Goal: Task Accomplishment & Management: Complete application form

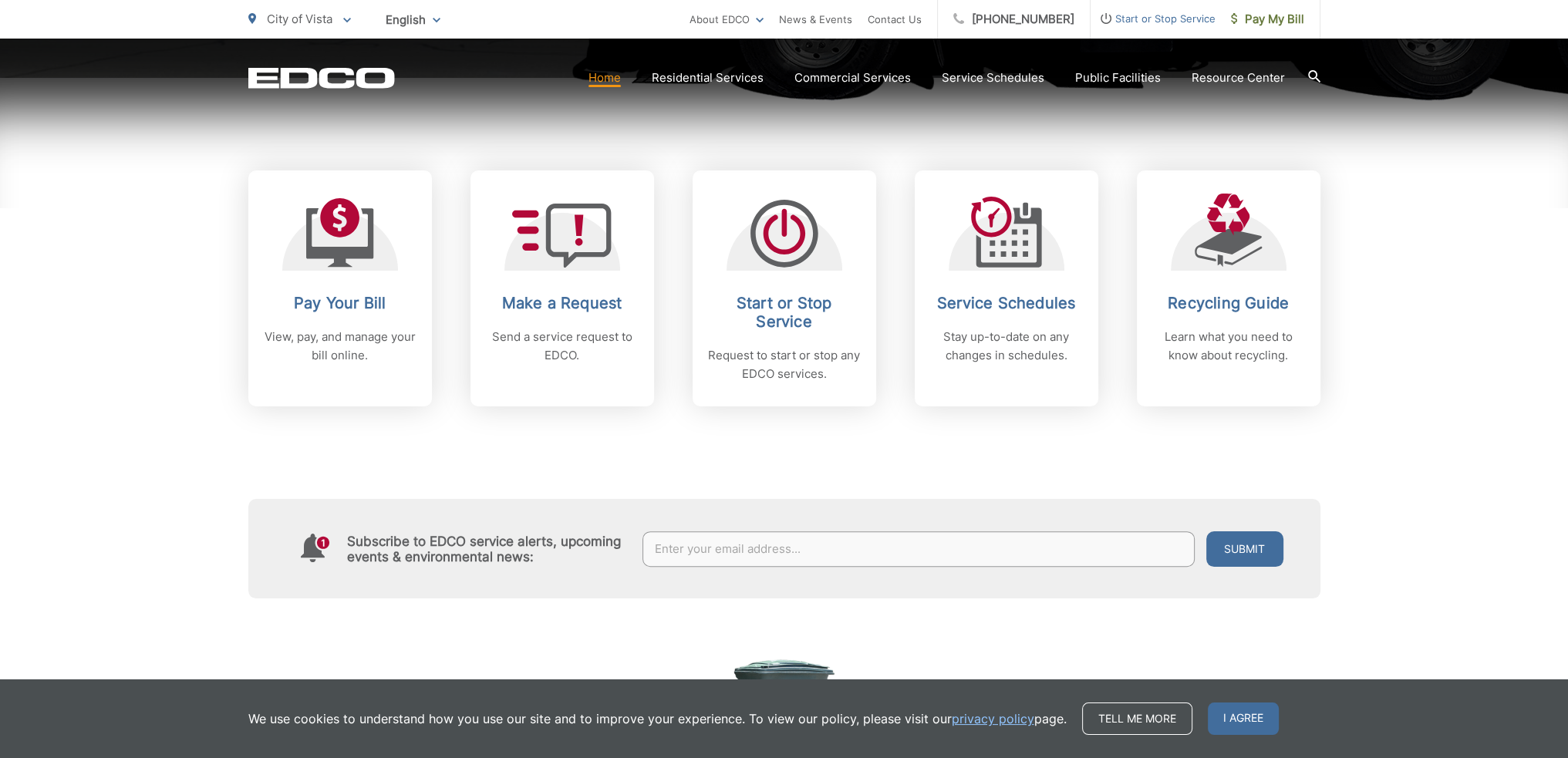
scroll to position [617, 0]
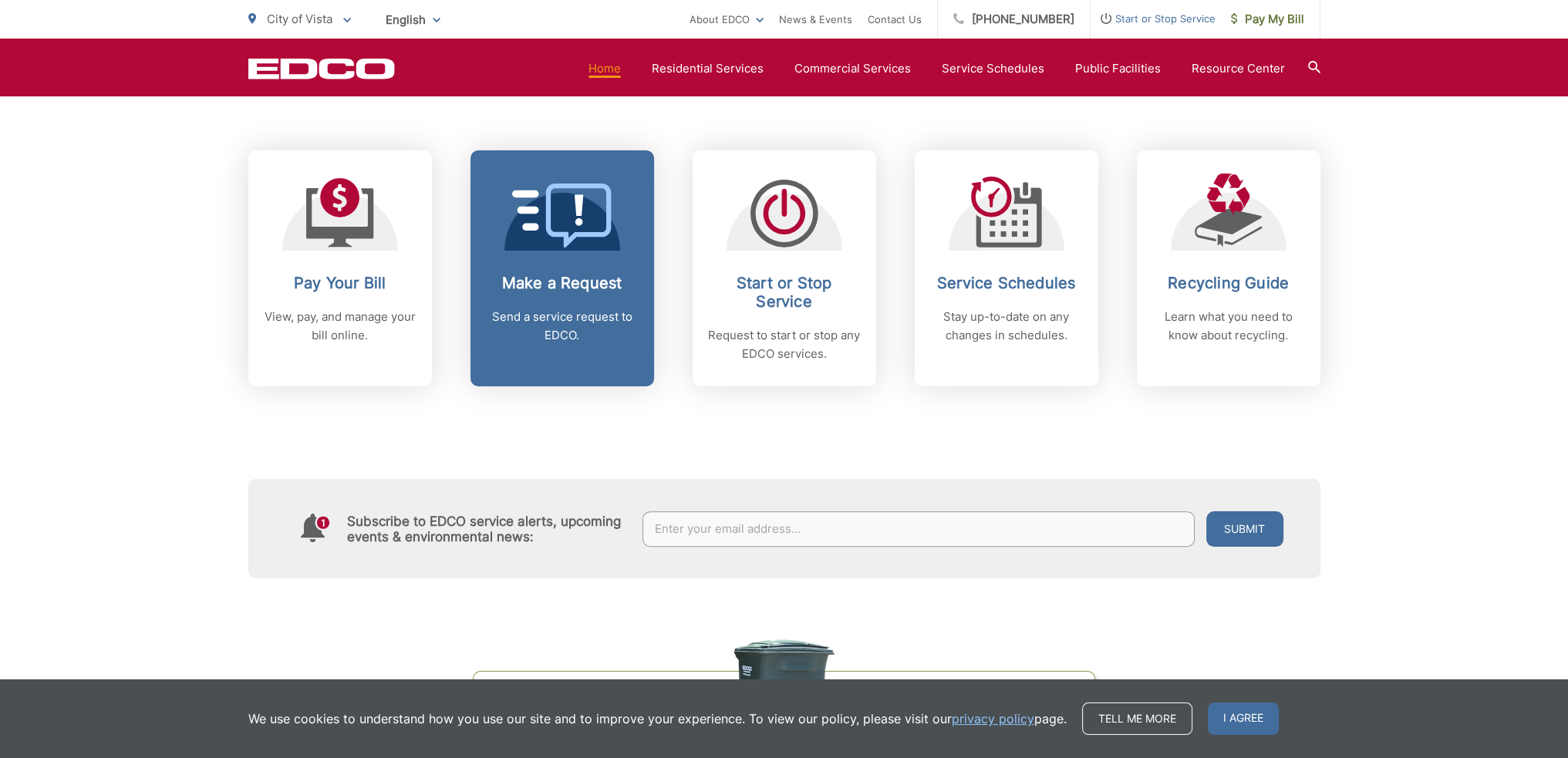
click at [578, 200] on icon at bounding box center [548, 210] width 72 height 41
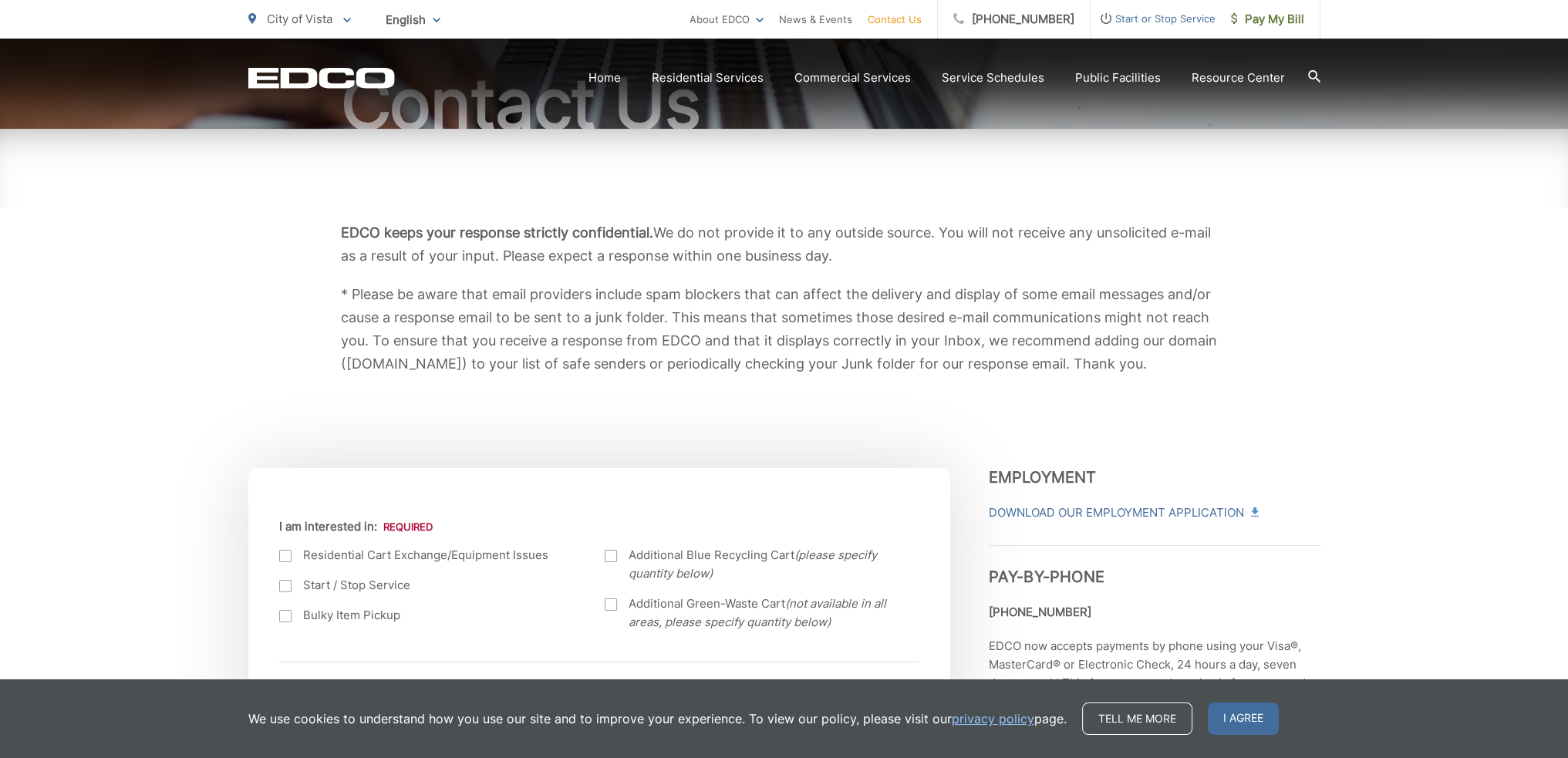
scroll to position [463, 0]
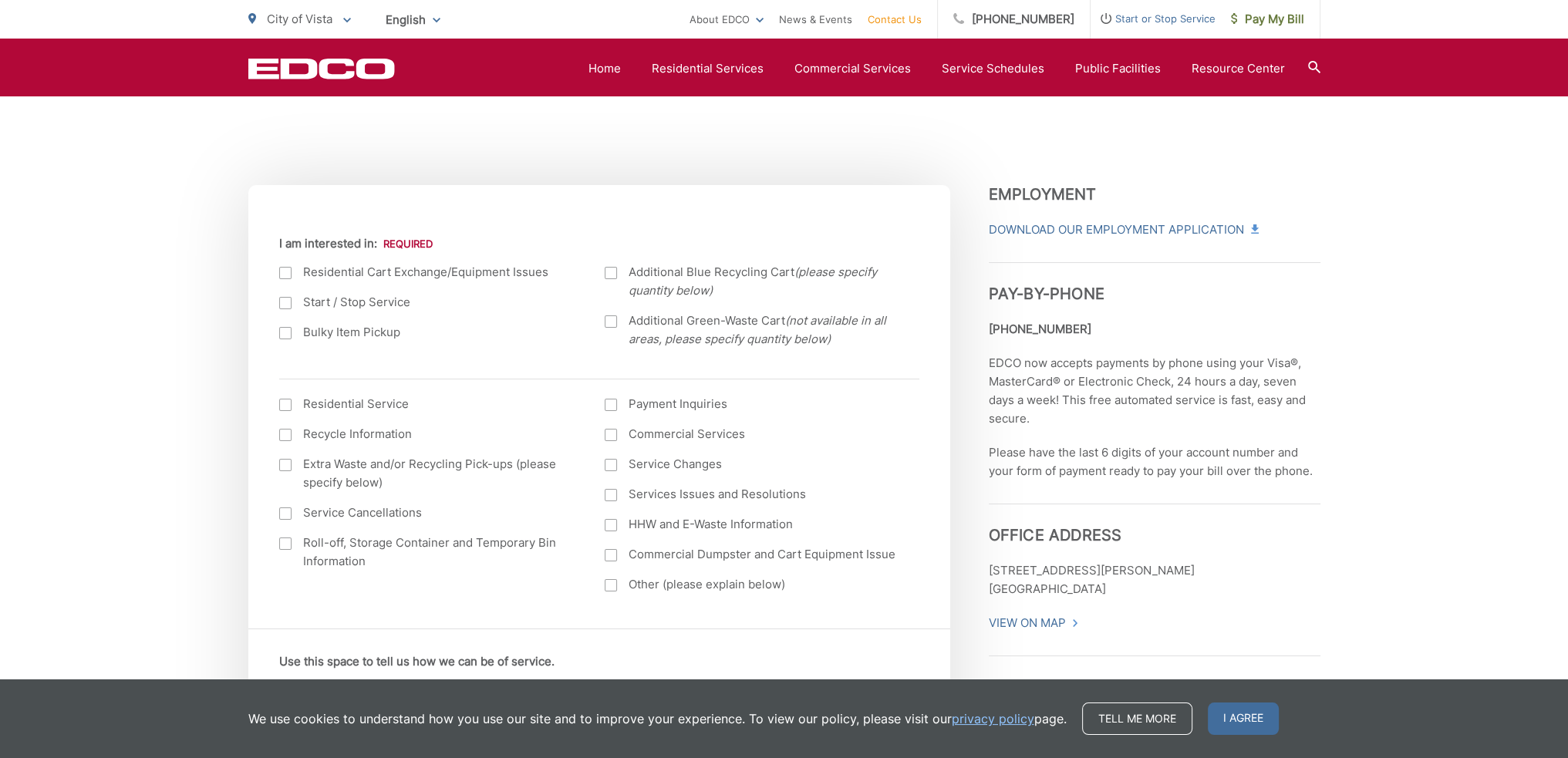
click at [299, 326] on label "Bulky Item Pickup" at bounding box center [427, 332] width 296 height 19
click at [0, 0] on input "Bulky Item Pickup" at bounding box center [0, 0] width 0 height 0
click at [339, 401] on label "Residential Service" at bounding box center [427, 404] width 296 height 19
click at [0, 0] on input "I am interested in: (continued) *" at bounding box center [0, 0] width 0 height 0
click at [339, 401] on label "Residential Service" at bounding box center [427, 404] width 296 height 19
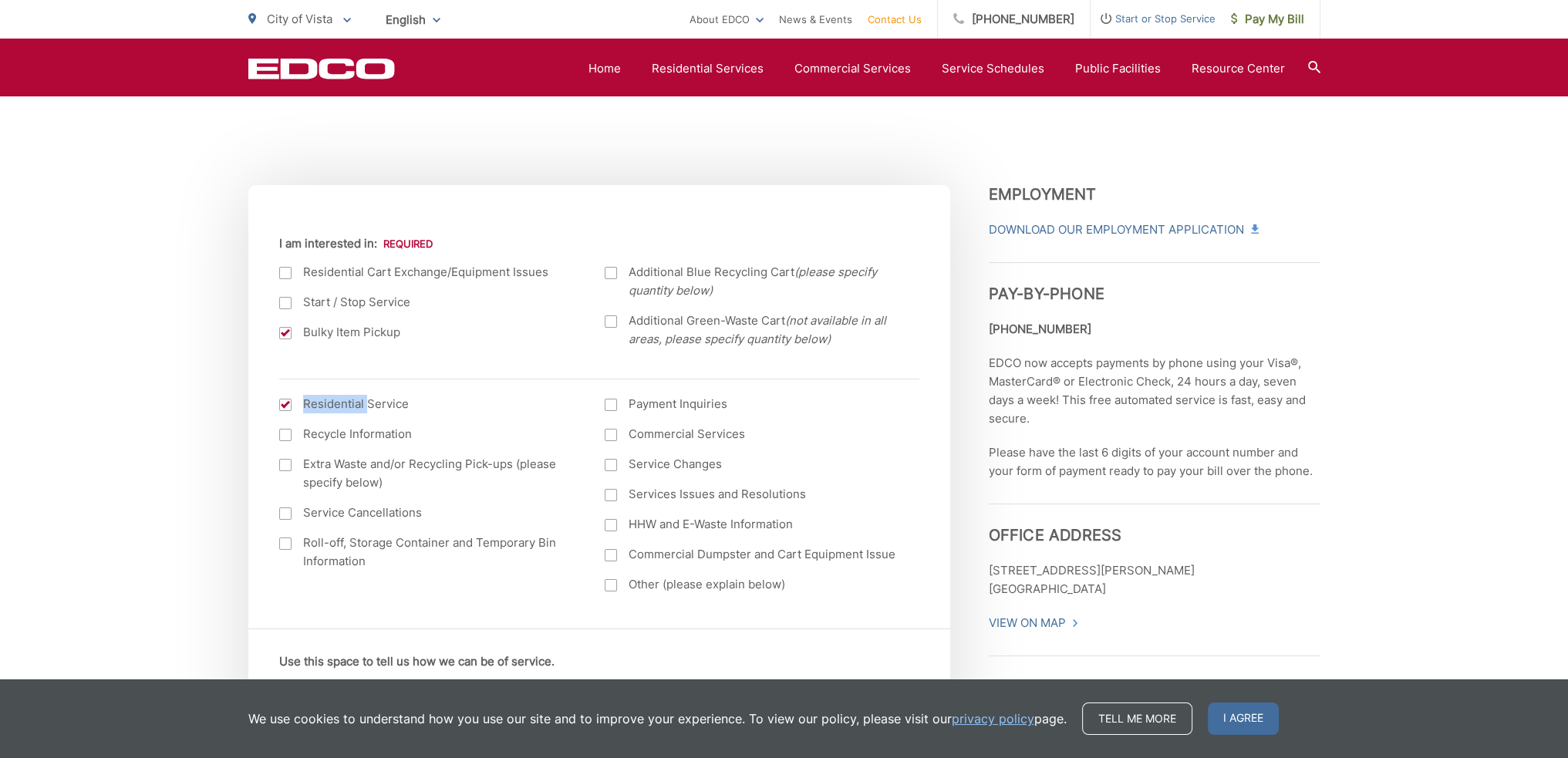
click at [0, 0] on input "I am interested in: (continued) *" at bounding box center [0, 0] width 0 height 0
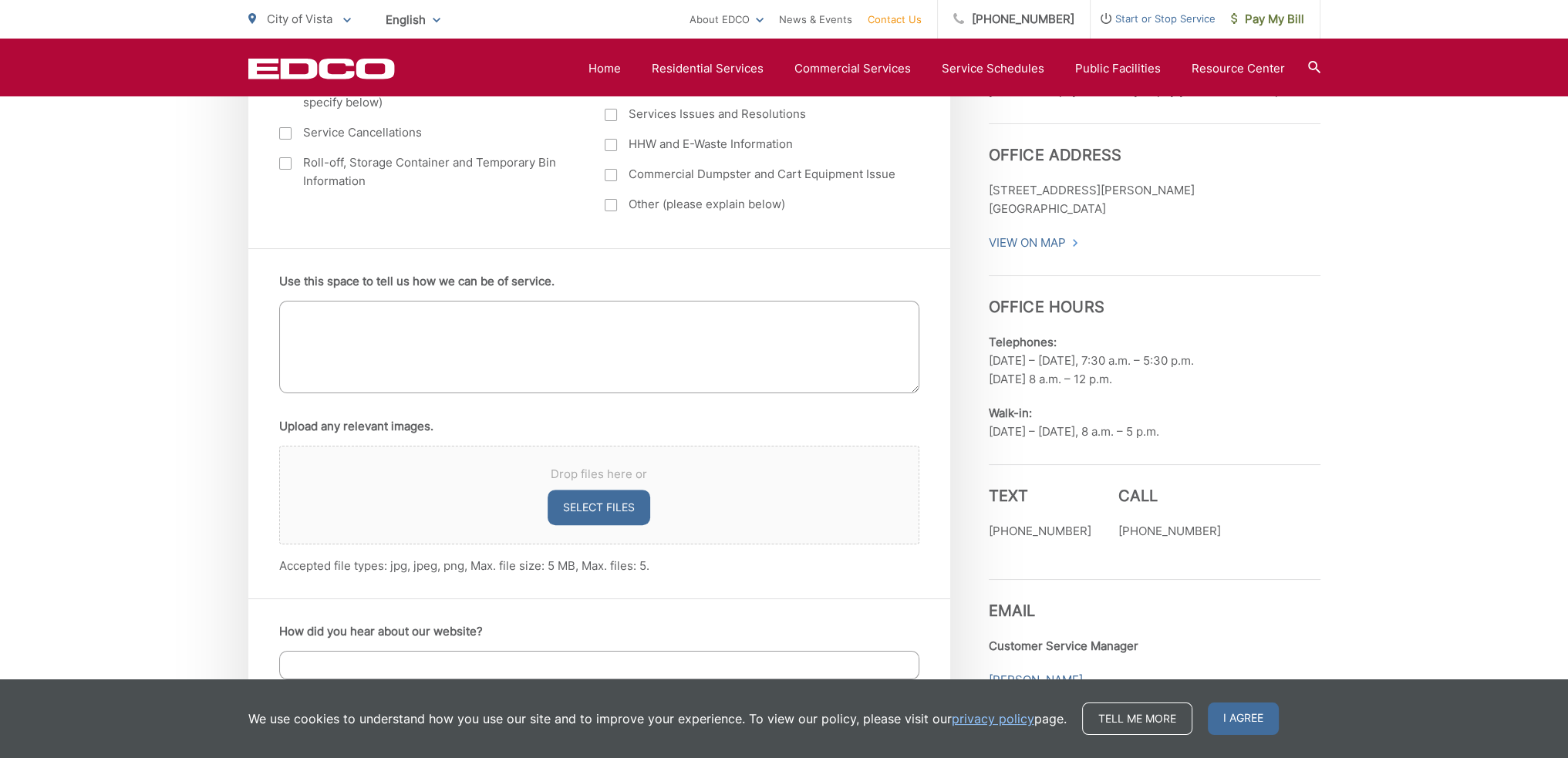
scroll to position [848, 0]
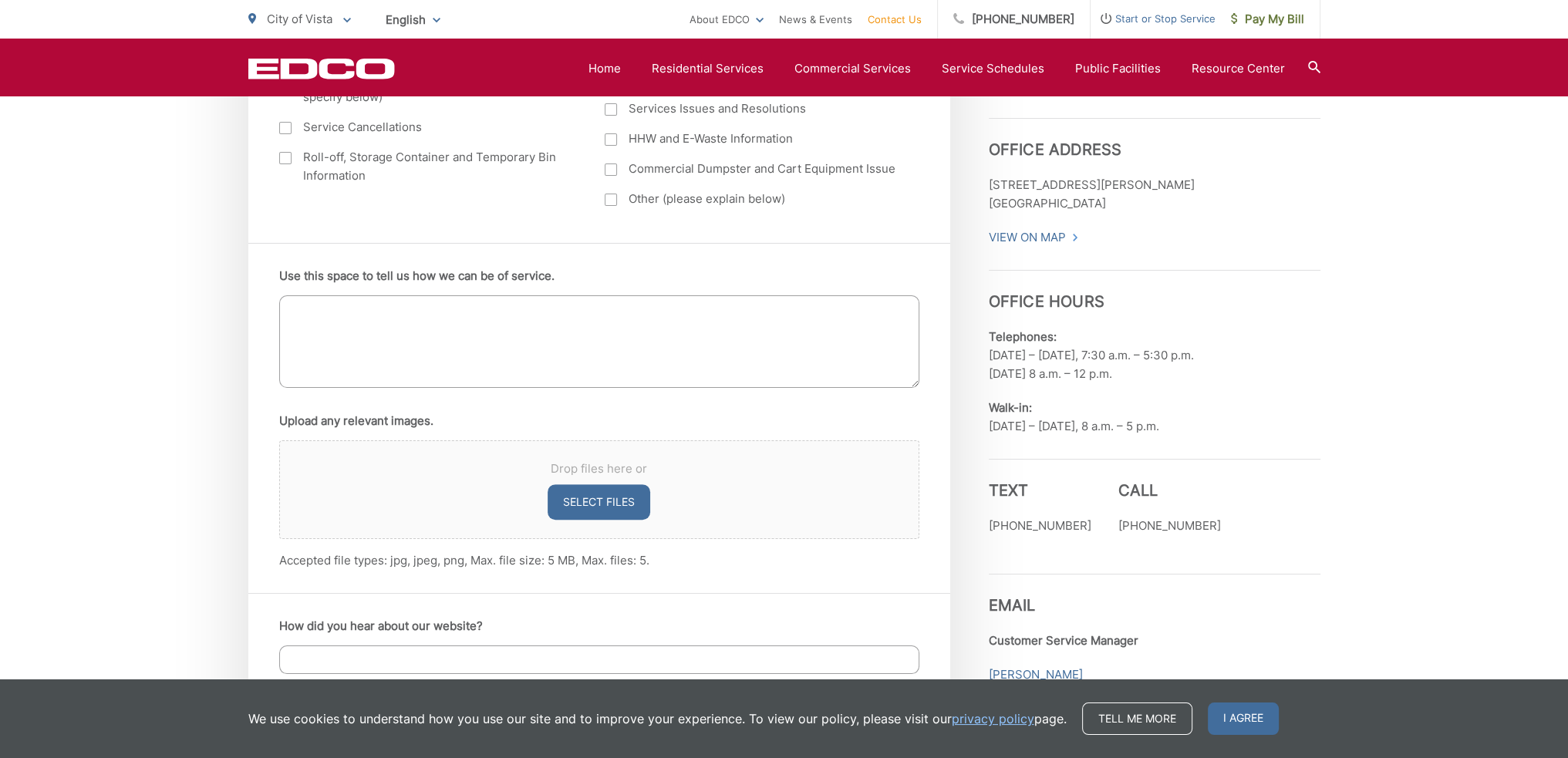
click at [492, 348] on textarea "Use this space to tell us how we can be of service." at bounding box center [599, 342] width 640 height 93
drag, startPoint x: 417, startPoint y: 349, endPoint x: 425, endPoint y: 350, distance: 8.1
click at [425, 350] on textarea "Use this space to tell us how we can be of service." at bounding box center [599, 342] width 640 height 93
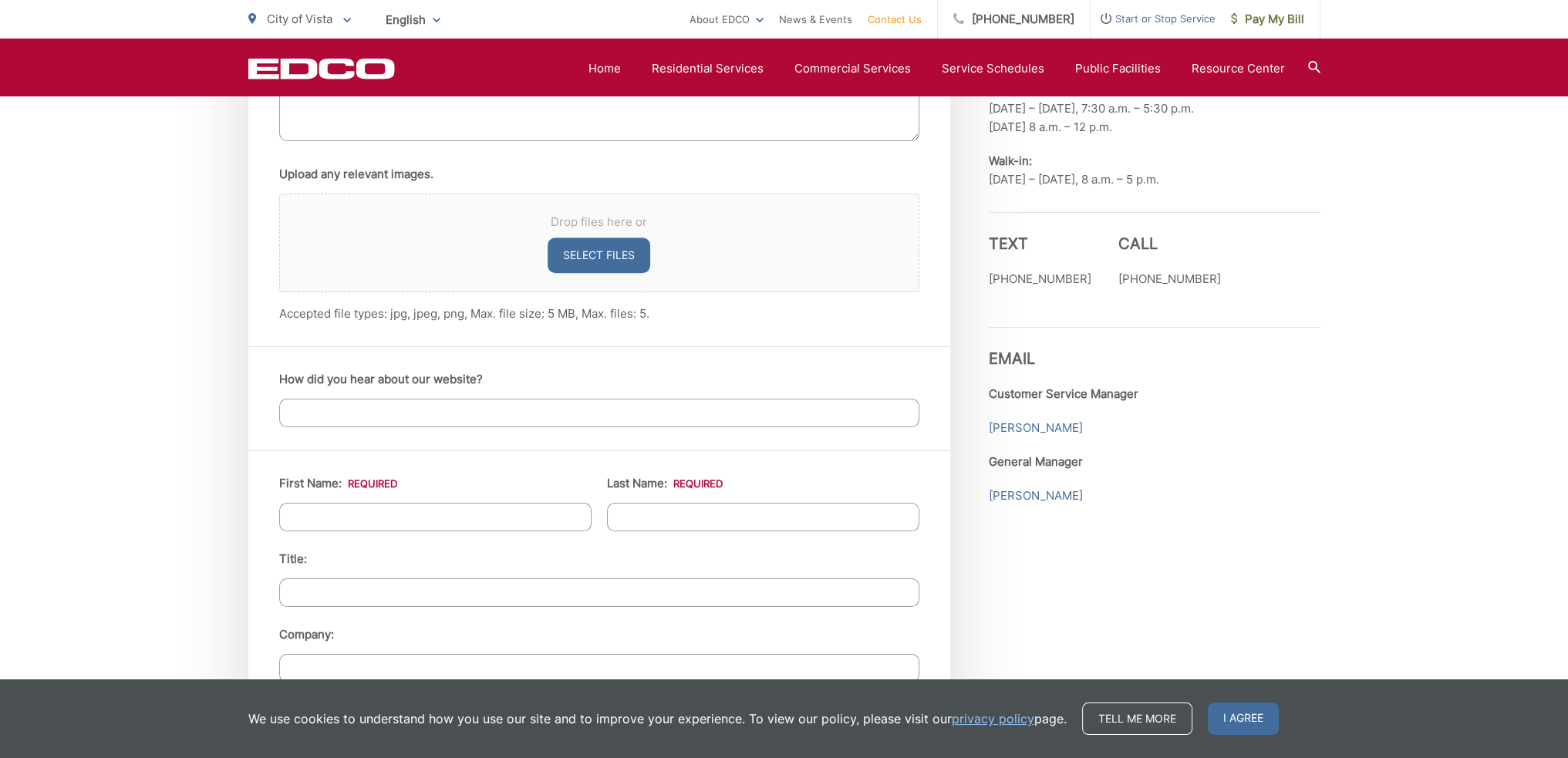
scroll to position [1233, 0]
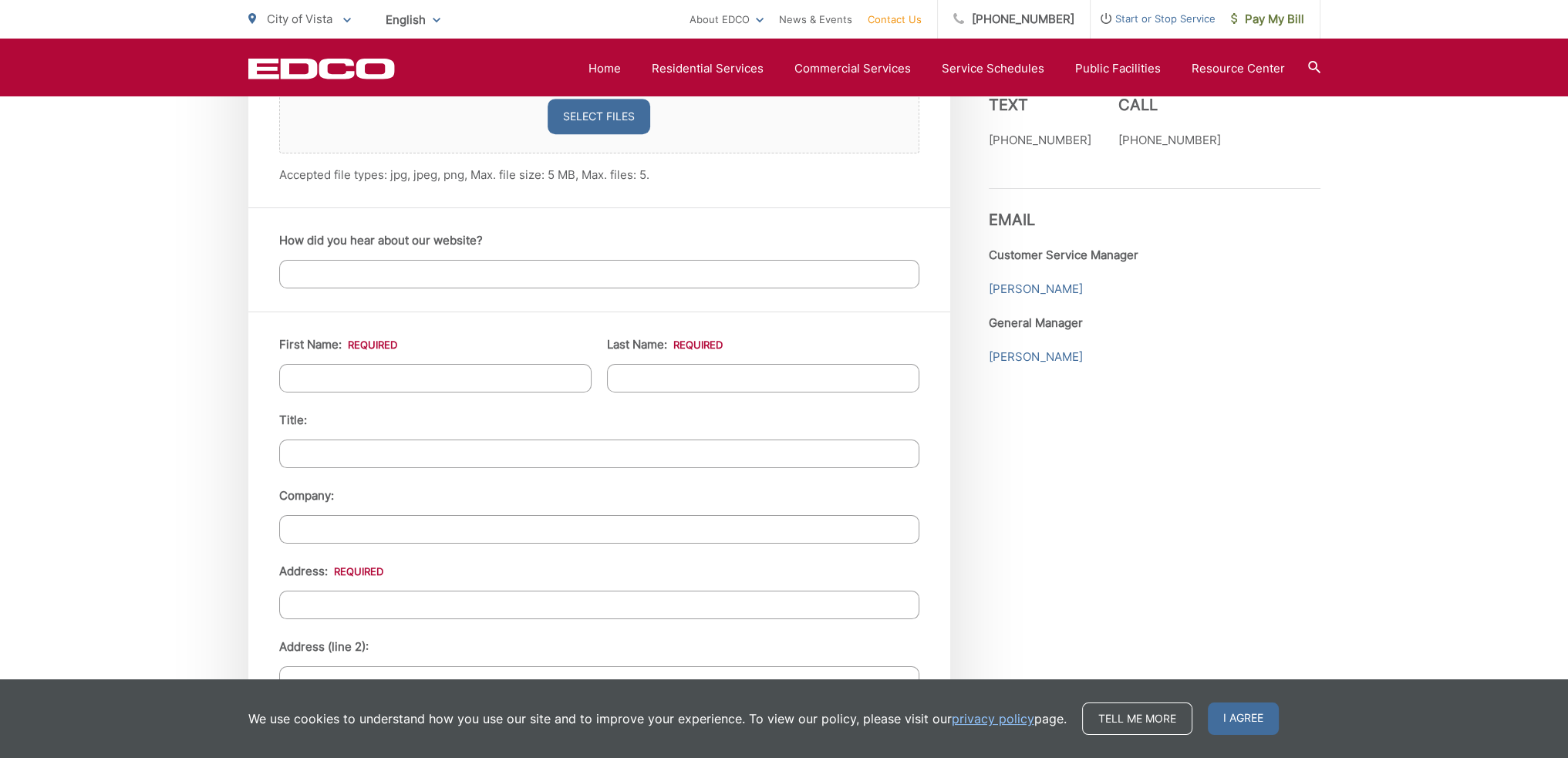
click at [429, 381] on input "First Name: *" at bounding box center [435, 378] width 312 height 28
type input "Jeff"
type input "Cribben"
type input "343 Steelhead Way"
type input "Vista"
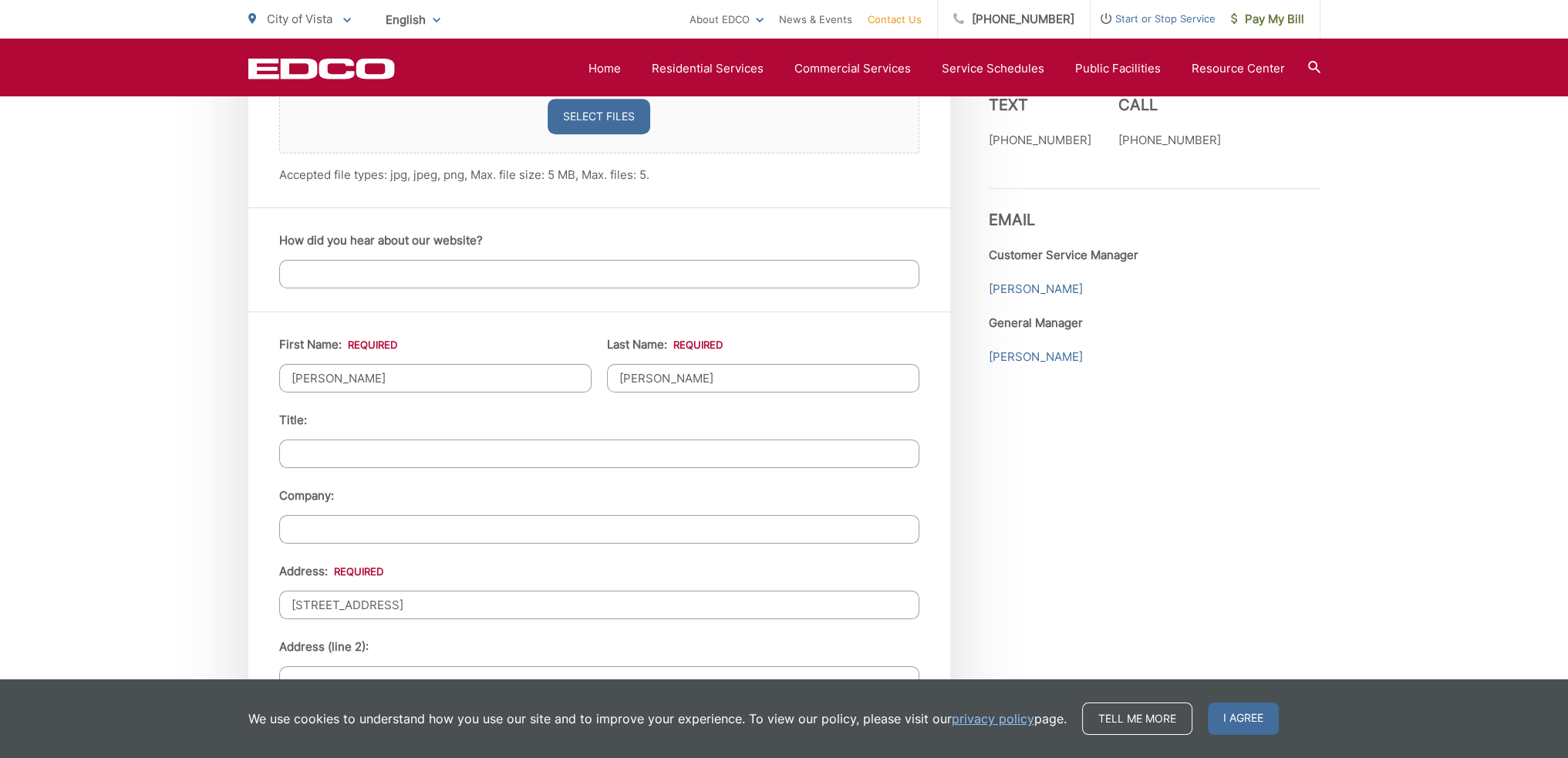
type input "92083"
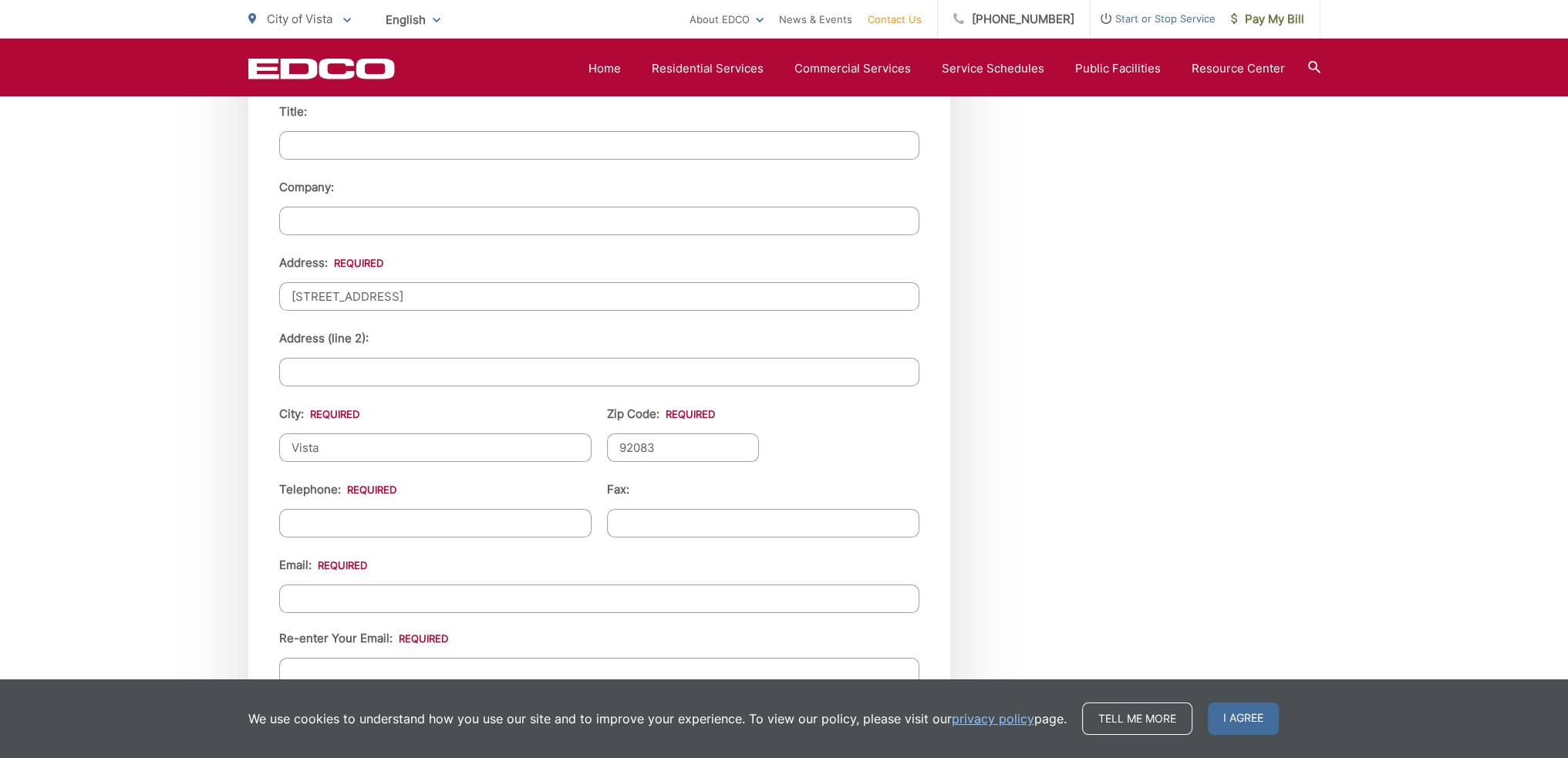
scroll to position [1696, 0]
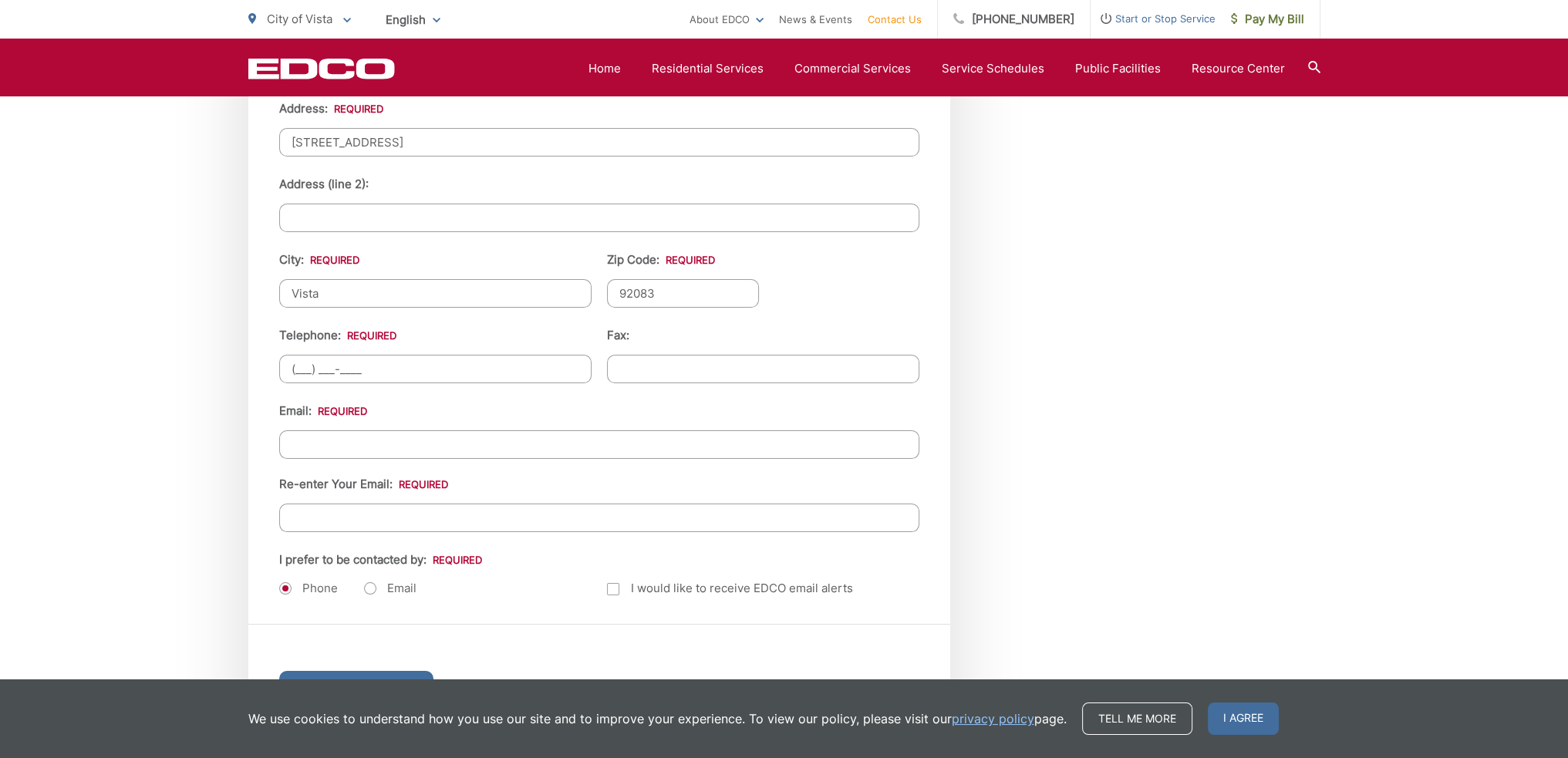
click at [486, 376] on input "(___) ___-____" at bounding box center [435, 368] width 312 height 28
type input "(858) 356-7574"
type input "(___) ___-____"
type input "jeff.cribben@gmail.com"
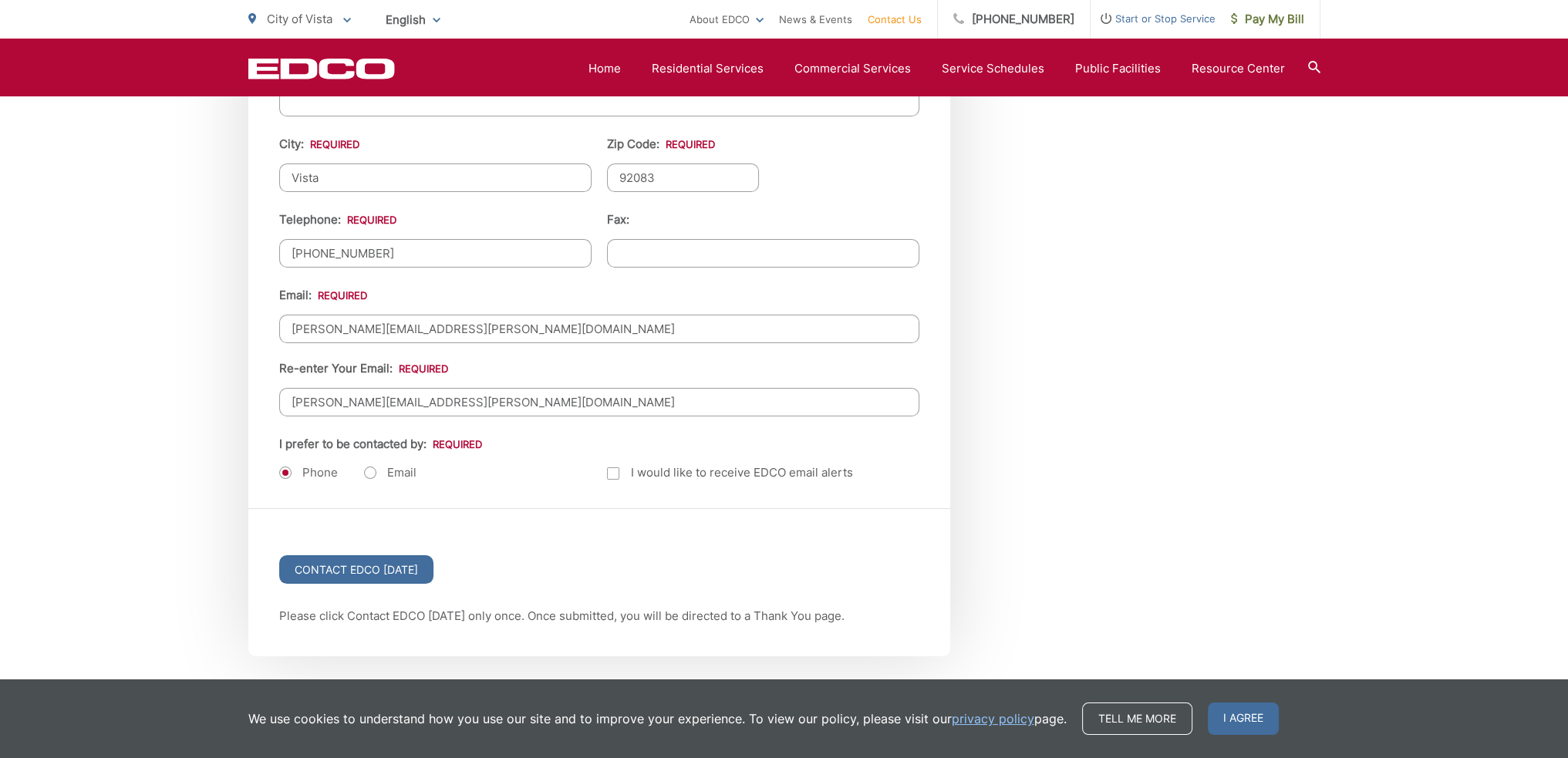
scroll to position [1927, 0]
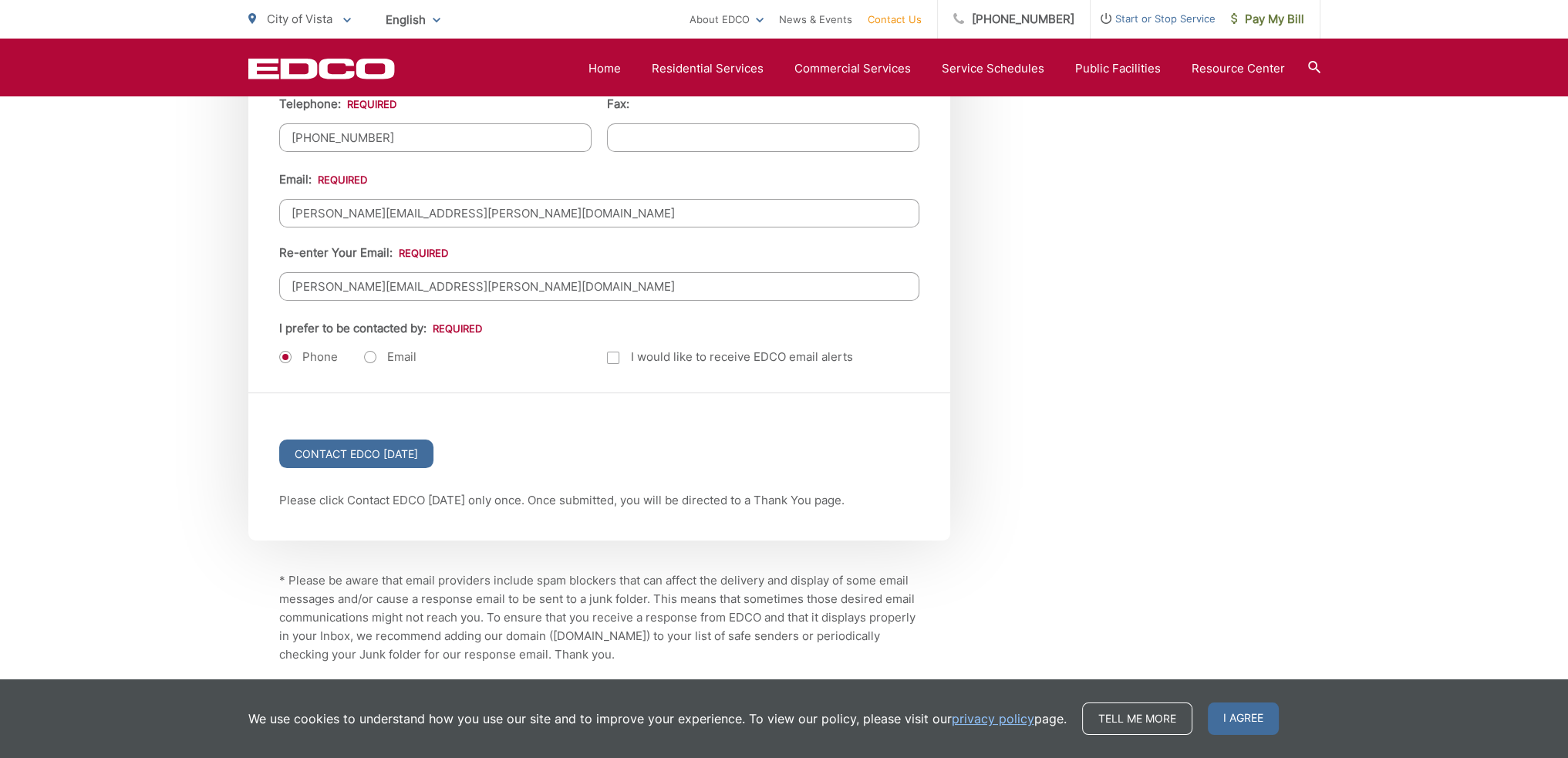
type input "jeff.cribben@gmail.com"
click at [372, 349] on label "Email" at bounding box center [390, 357] width 53 height 16
radio input "true"
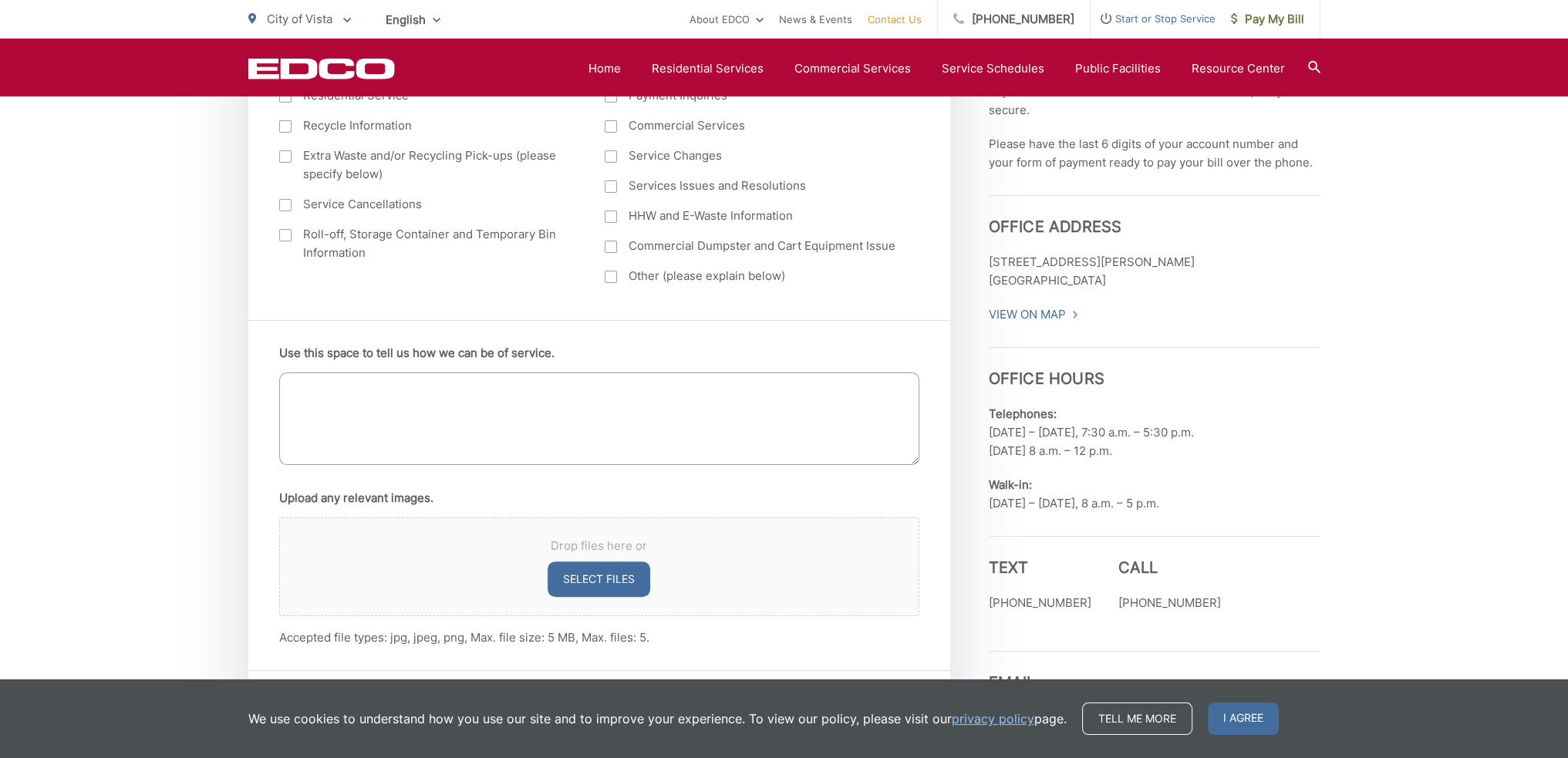
click at [473, 423] on textarea "Use this space to tell us how we can be of service." at bounding box center [599, 419] width 640 height 93
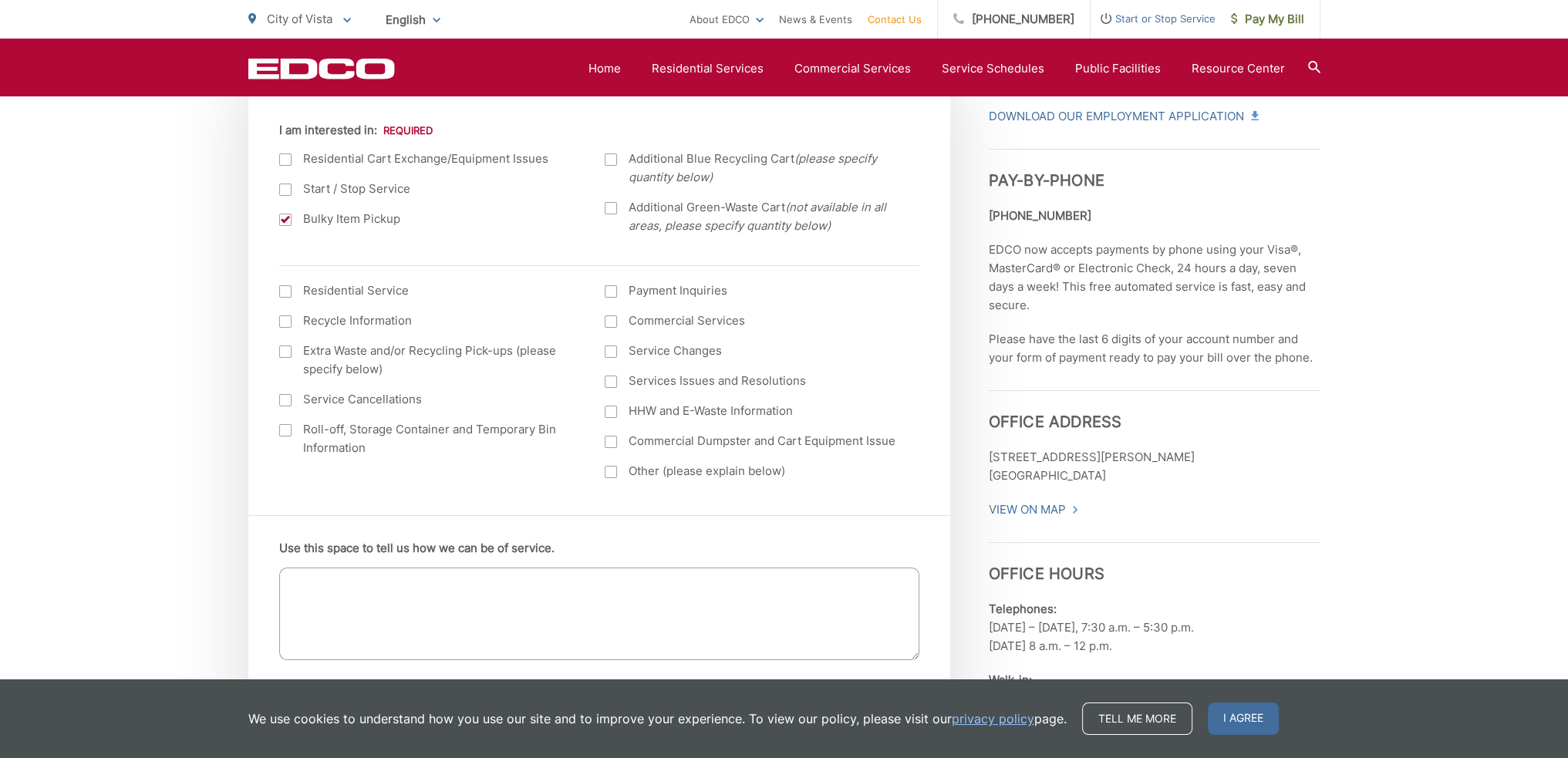
scroll to position [694, 0]
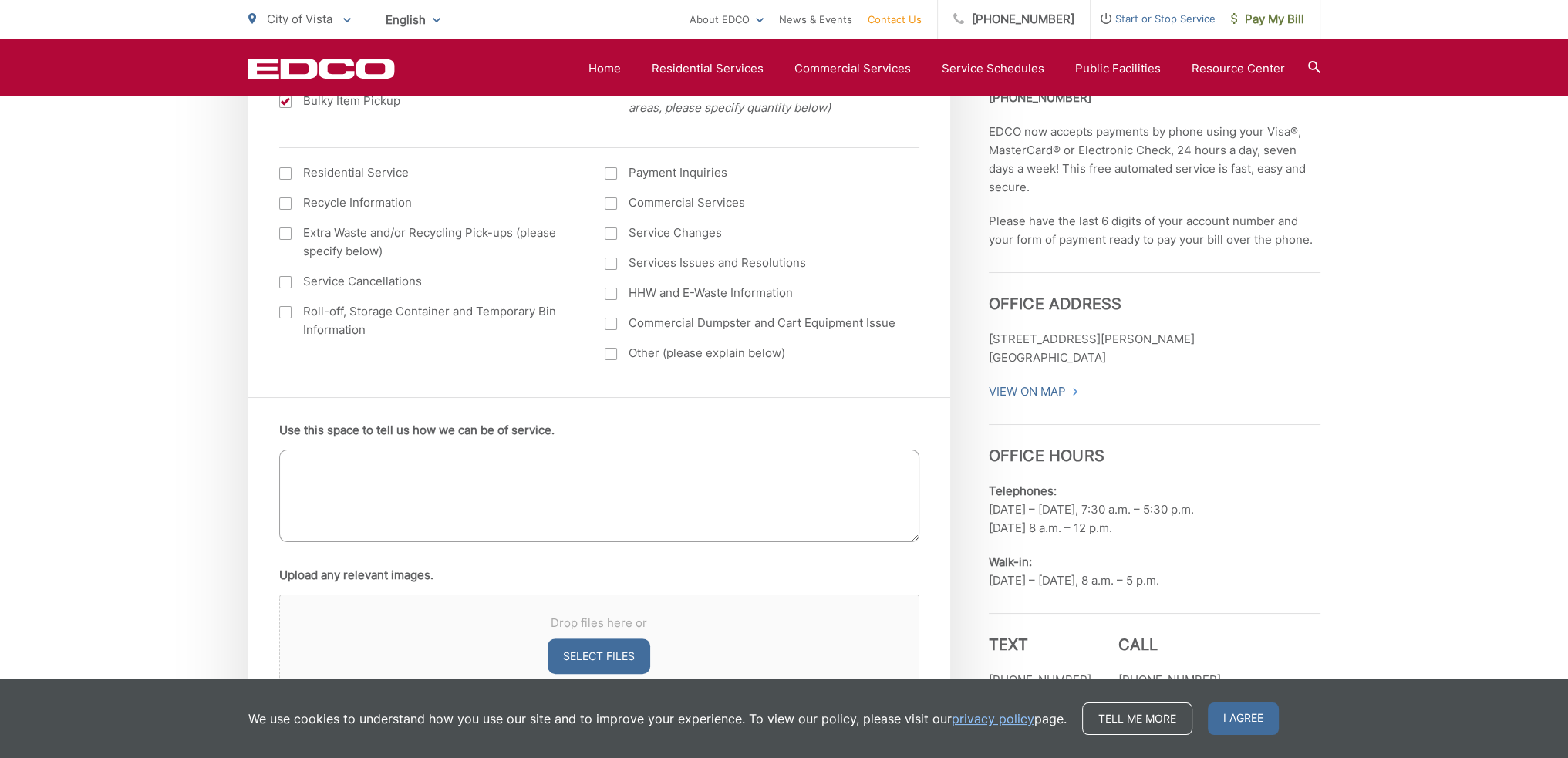
click at [487, 479] on textarea "Use this space to tell us how we can be of service." at bounding box center [599, 496] width 640 height 93
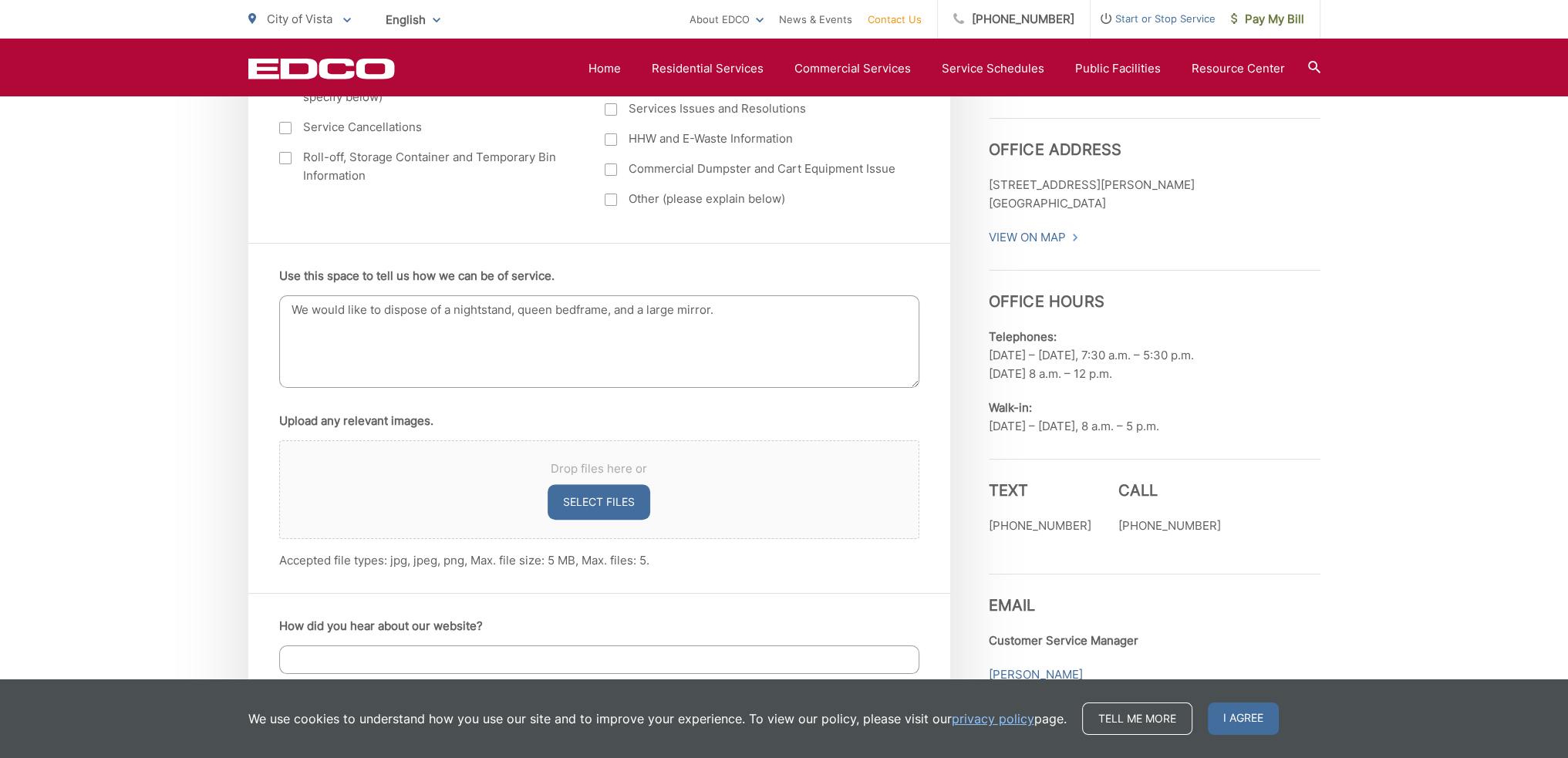
scroll to position [771, 0]
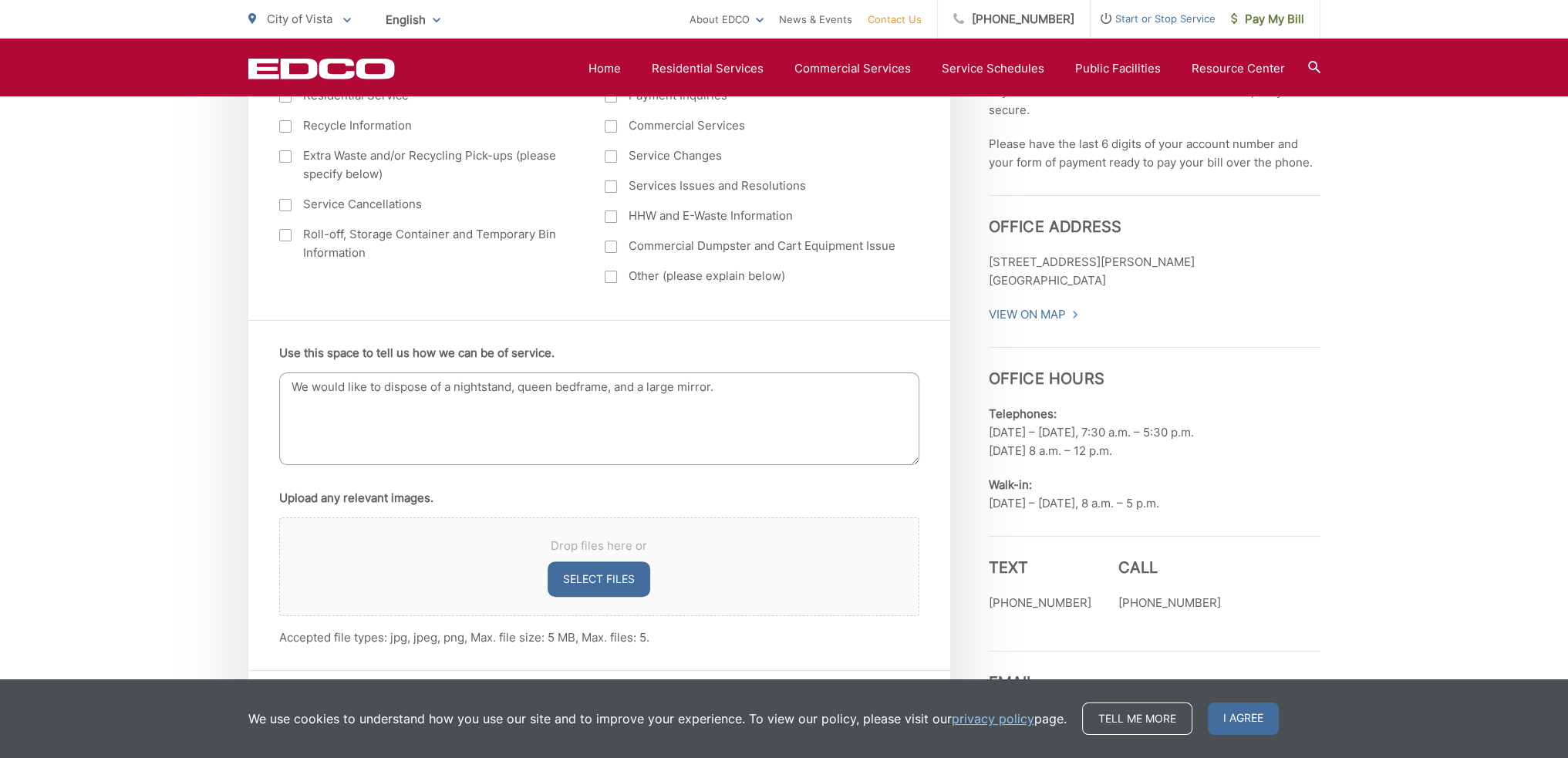
click at [733, 419] on textarea "We would like to dispose of a nightstand, queen bedframe, and a large mirror." at bounding box center [599, 419] width 640 height 93
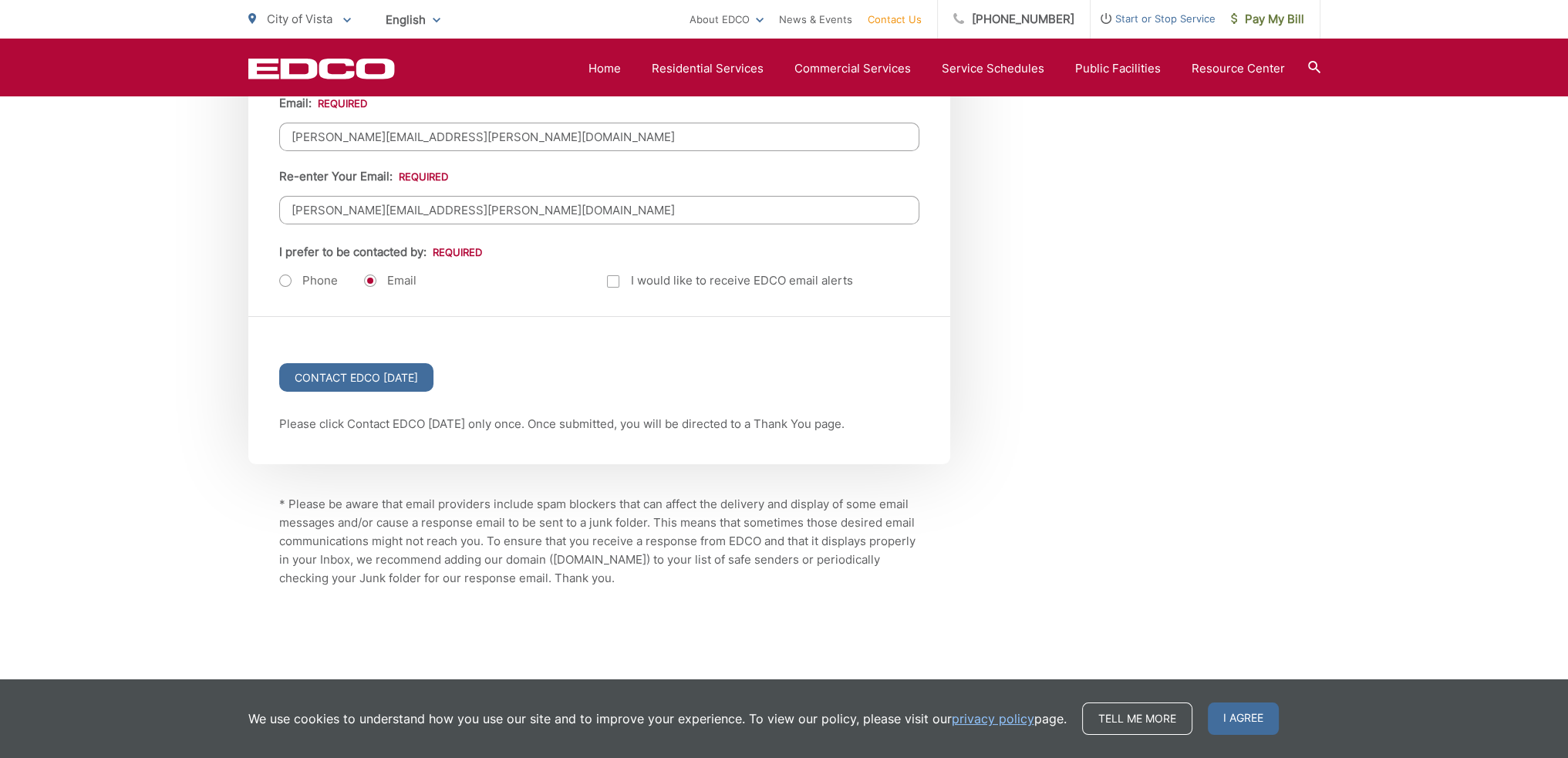
scroll to position [2004, 0]
type textarea "We would like to dispose of a nightstand, queen bedframe, and a large mirror."
click at [383, 372] on input "Contact EDCO Today" at bounding box center [356, 376] width 154 height 28
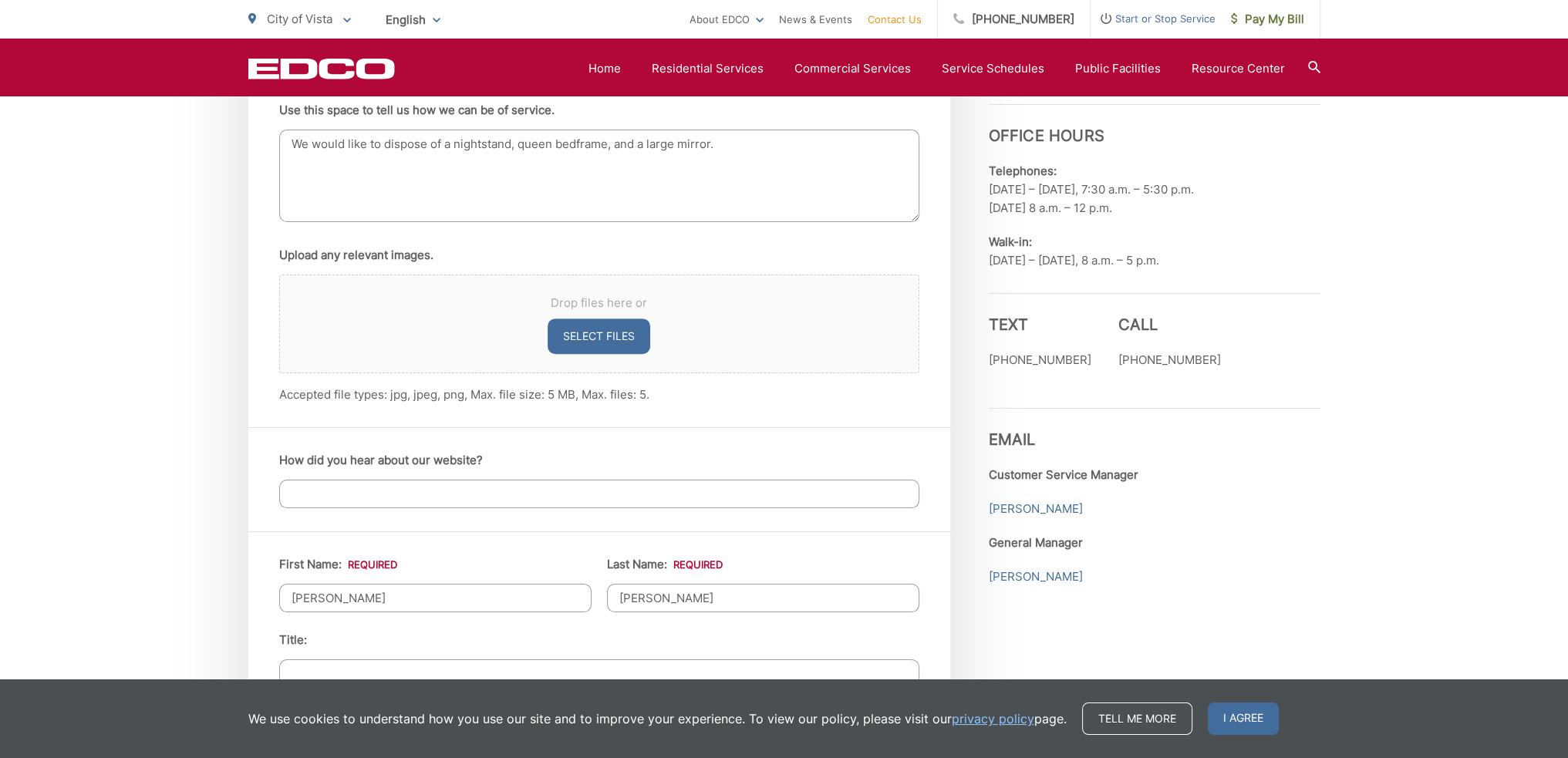
scroll to position [771, 0]
